Goal: Information Seeking & Learning: Learn about a topic

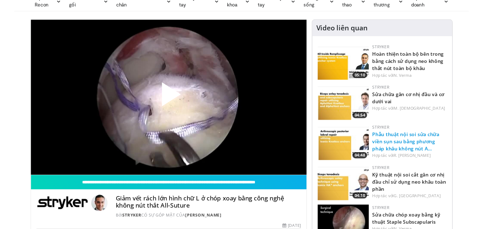
scroll to position [71, 0]
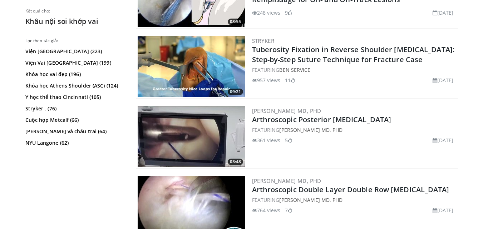
scroll to position [536, 0]
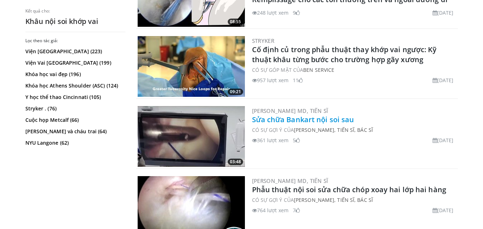
click at [302, 121] on font "Sửa chữa Bankart nội soi sau" at bounding box center [303, 120] width 102 height 10
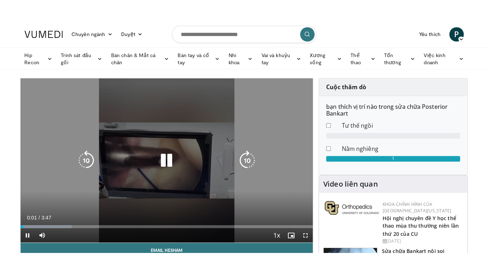
scroll to position [71, 0]
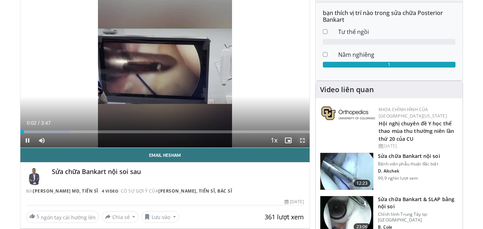
click at [305, 140] on span "Video Player" at bounding box center [302, 140] width 14 height 14
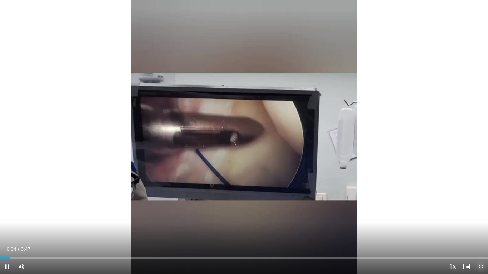
click at [479, 229] on span "Video Player" at bounding box center [481, 267] width 14 height 14
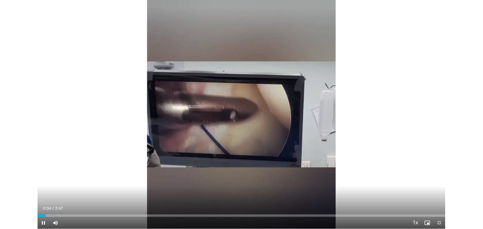
scroll to position [234, 0]
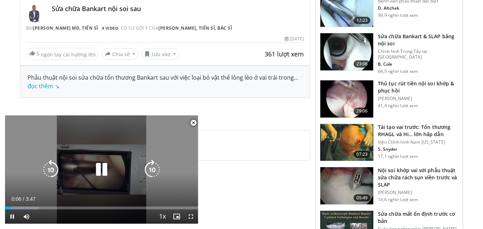
click at [100, 170] on icon "Video Player" at bounding box center [101, 170] width 20 height 20
